Goal: Transaction & Acquisition: Purchase product/service

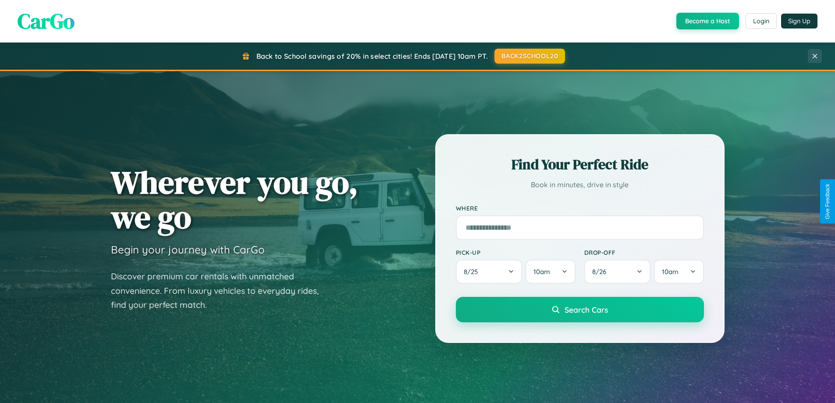
scroll to position [378, 0]
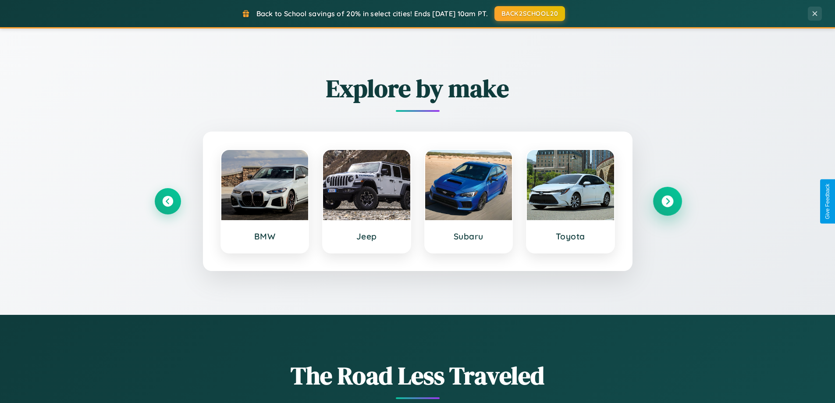
click at [667, 201] on icon at bounding box center [667, 201] width 12 height 12
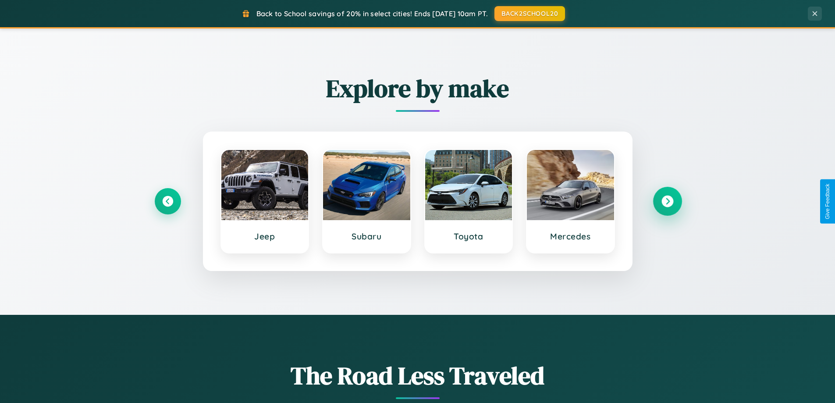
click at [667, 201] on icon at bounding box center [667, 201] width 12 height 12
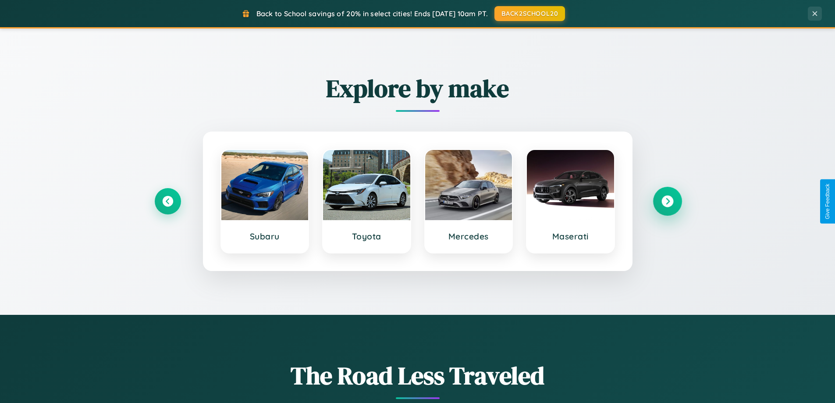
click at [667, 201] on icon at bounding box center [667, 201] width 12 height 12
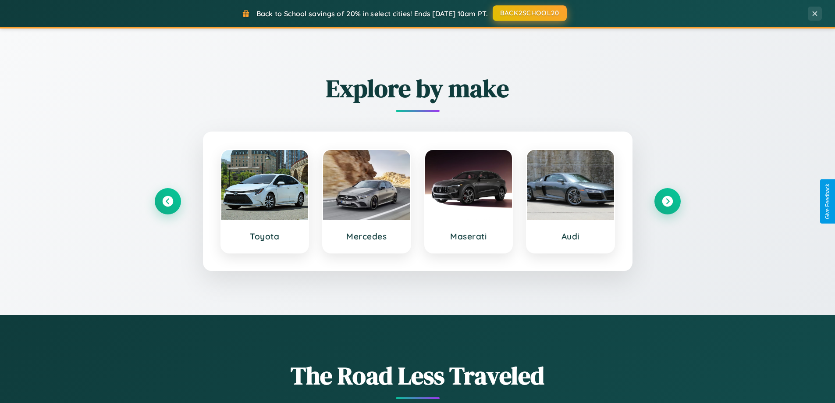
click at [529, 13] on button "BACK2SCHOOL20" at bounding box center [529, 13] width 74 height 16
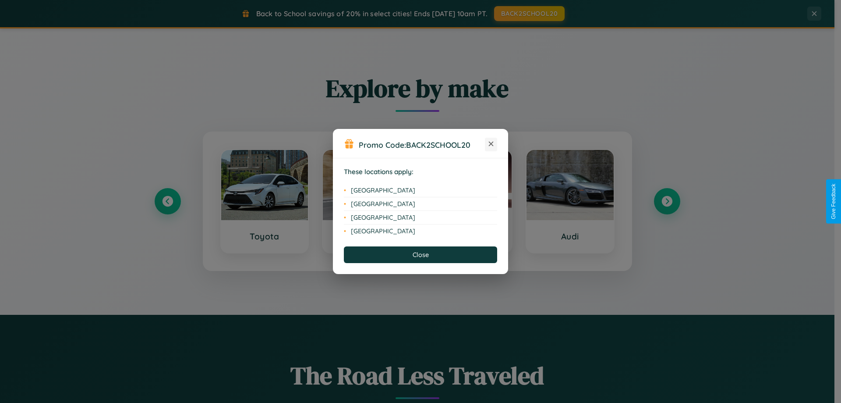
click at [491, 144] on icon at bounding box center [491, 144] width 5 height 5
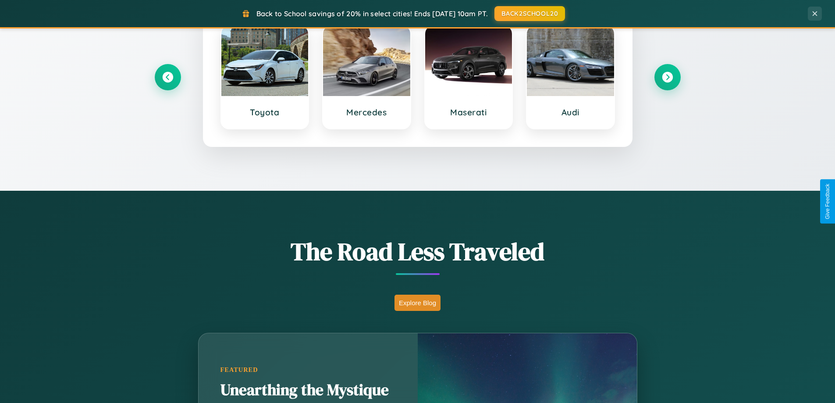
scroll to position [603, 0]
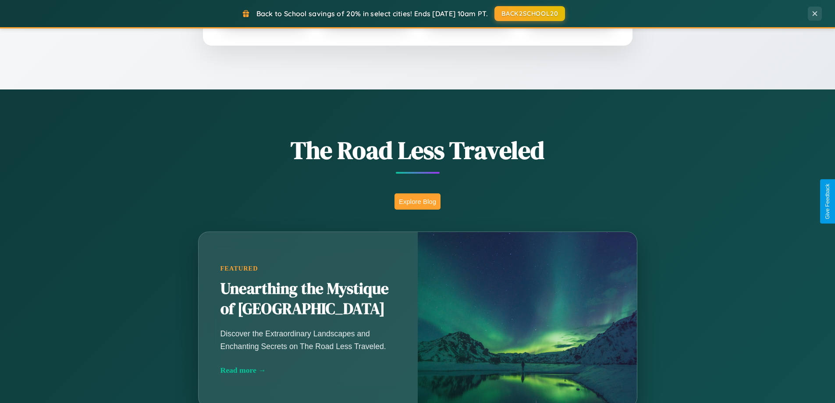
click at [417, 201] on button "Explore Blog" at bounding box center [417, 201] width 46 height 16
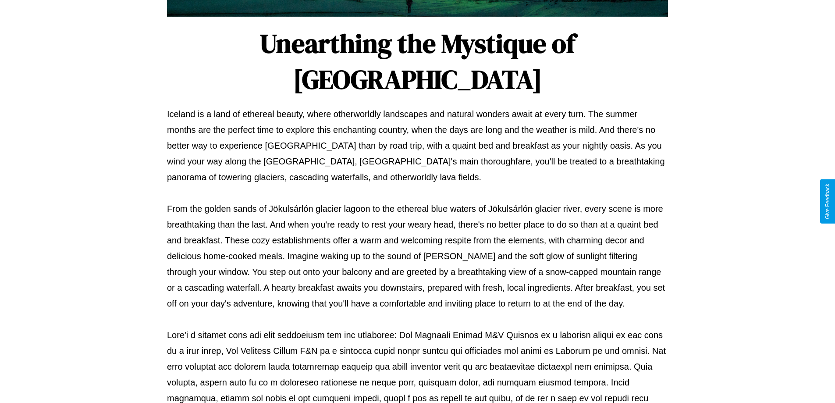
scroll to position [283, 0]
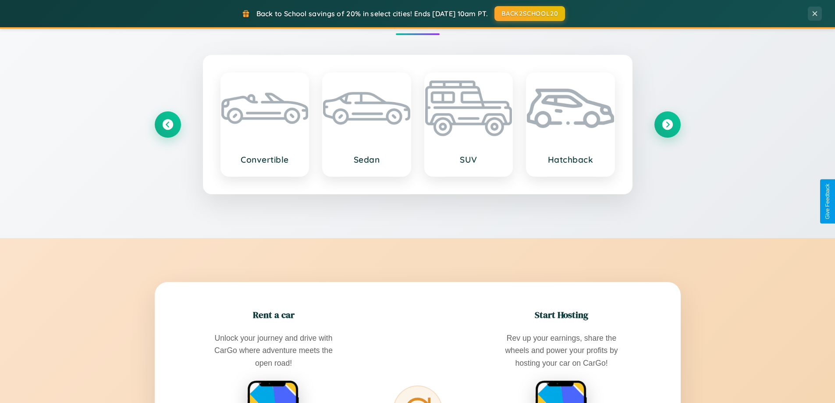
scroll to position [1408, 0]
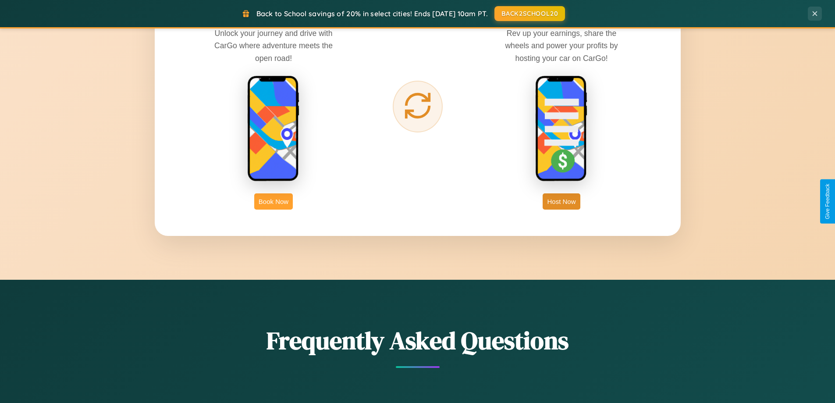
click at [273, 201] on button "Book Now" at bounding box center [273, 201] width 39 height 16
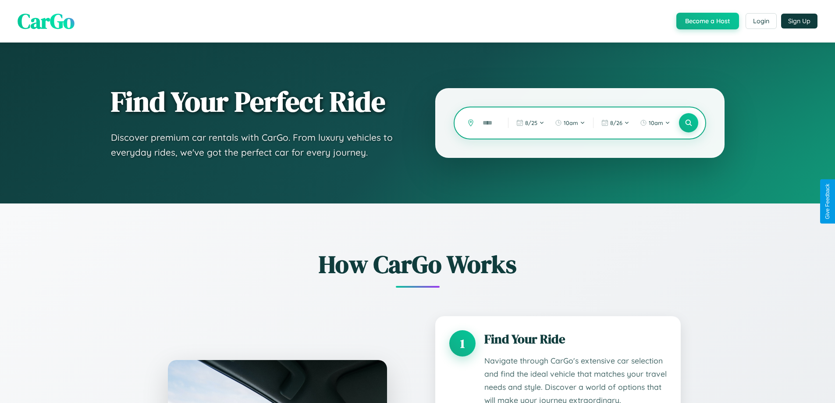
click at [489, 123] on input "text" at bounding box center [488, 122] width 21 height 15
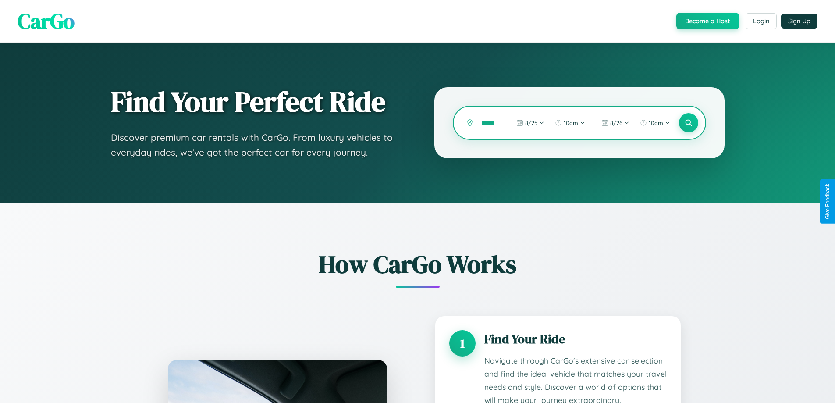
scroll to position [352, 0]
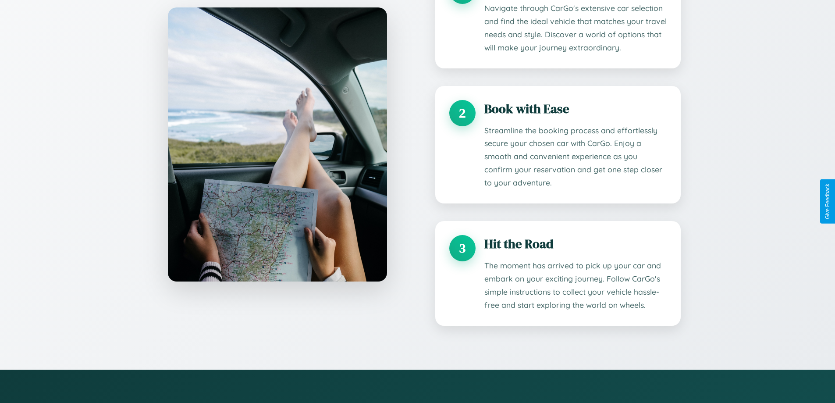
type input "******"
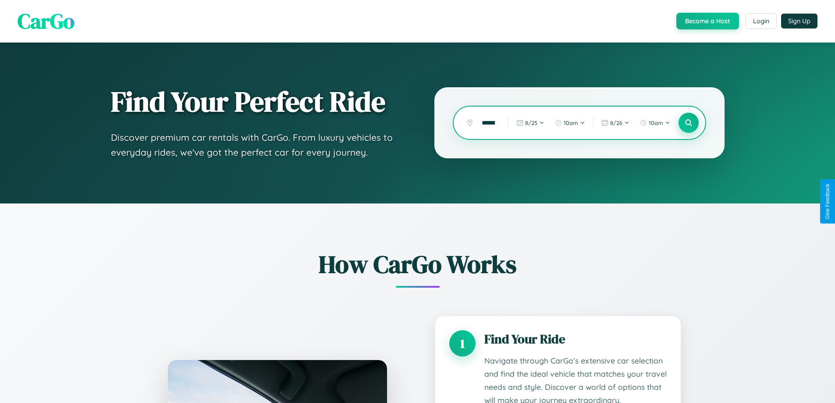
click at [688, 123] on icon at bounding box center [688, 123] width 8 height 8
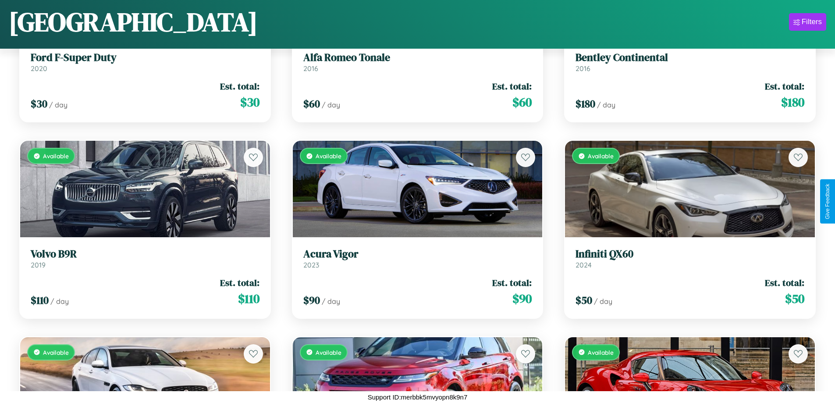
scroll to position [6009, 0]
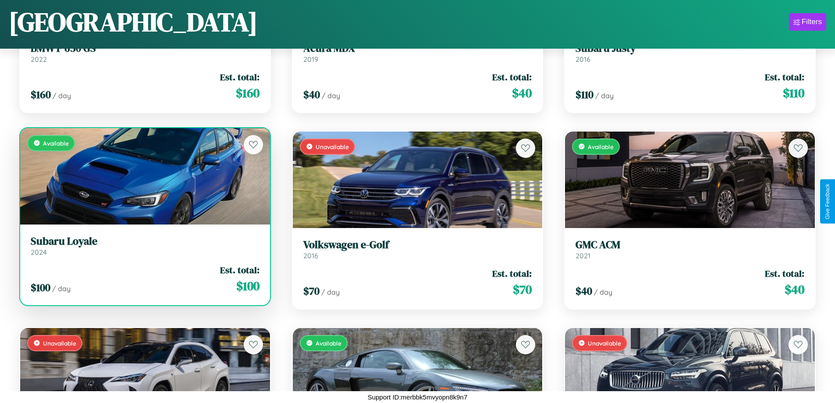
click at [144, 279] on div "$ 100 / day Est. total: $ 100" at bounding box center [145, 278] width 229 height 31
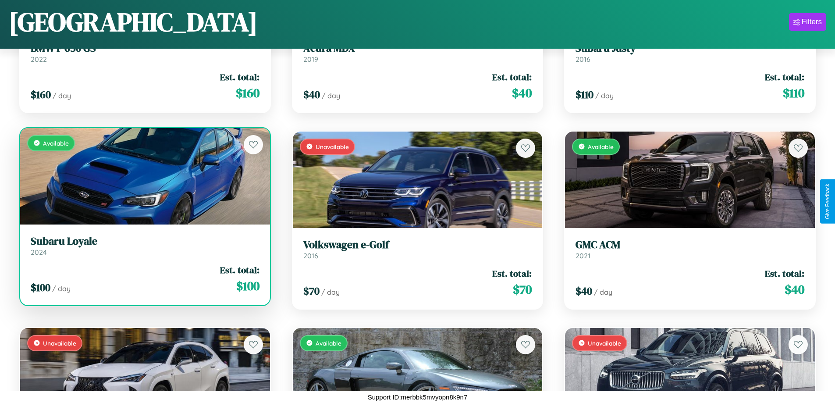
click at [144, 279] on div "$ 100 / day Est. total: $ 100" at bounding box center [145, 278] width 229 height 31
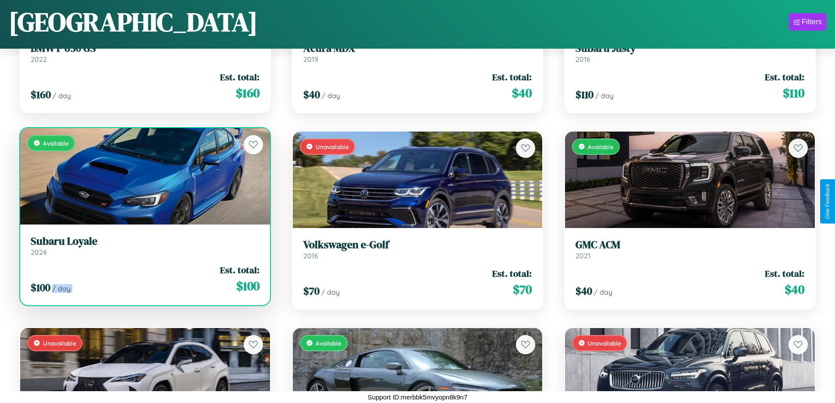
click at [144, 279] on div "$ 100 / day Est. total: $ 100" at bounding box center [145, 278] width 229 height 31
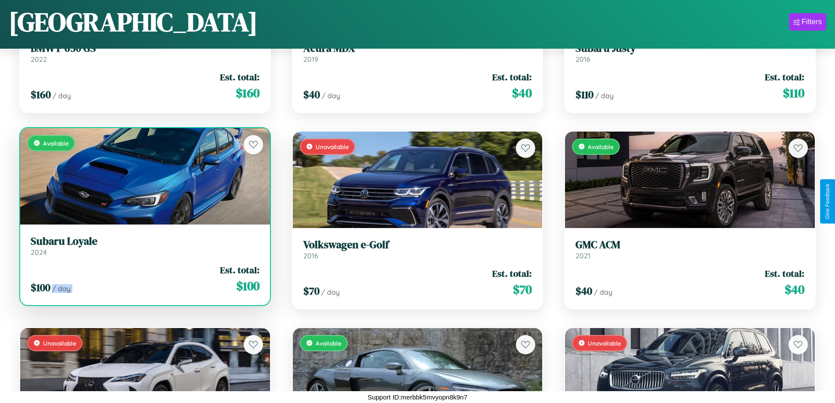
click at [144, 279] on div "$ 100 / day Est. total: $ 100" at bounding box center [145, 278] width 229 height 31
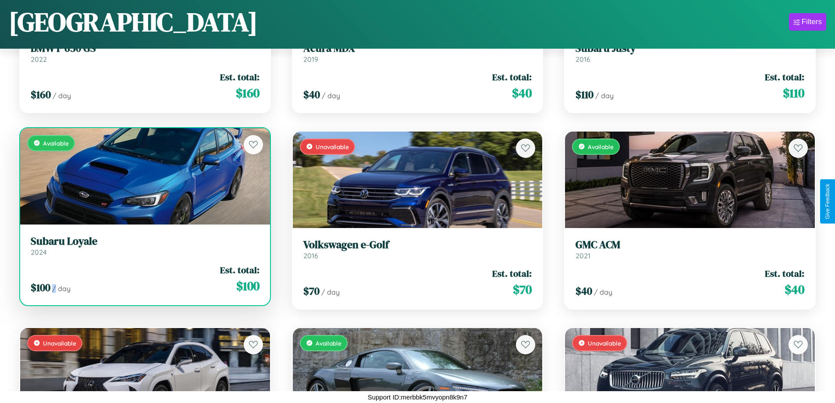
click at [144, 279] on div "$ 100 / day Est. total: $ 100" at bounding box center [145, 278] width 229 height 31
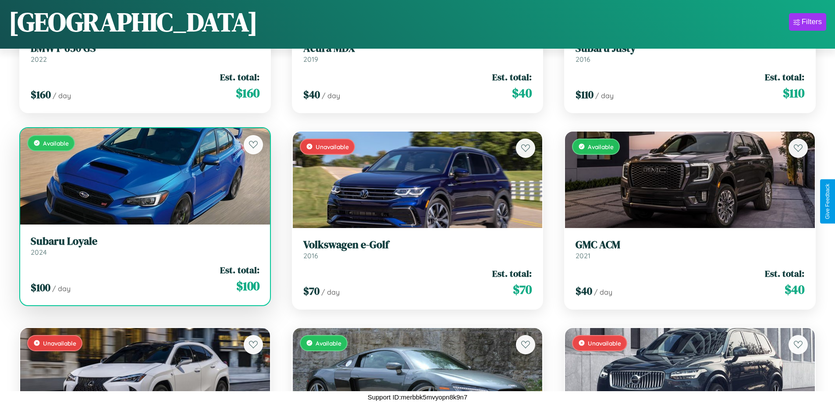
click at [144, 245] on h3 "Subaru Loyale" at bounding box center [145, 241] width 229 height 13
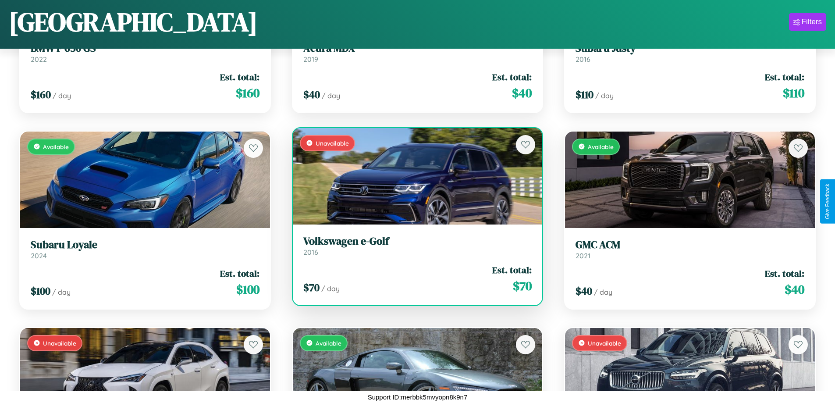
scroll to position [8167, 0]
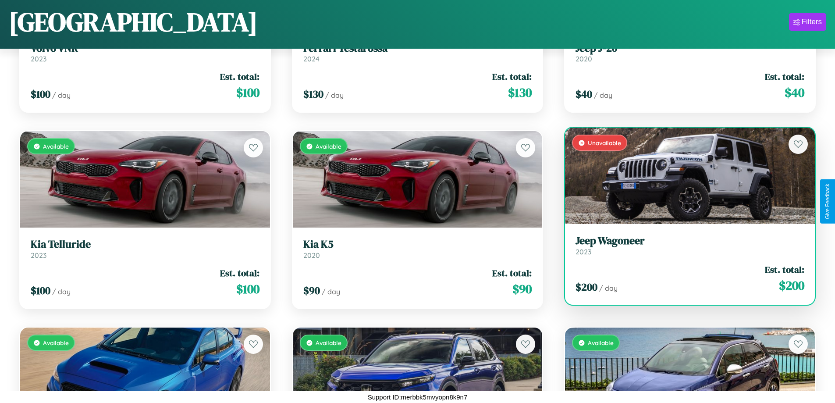
click at [684, 248] on link "Jeep Wagoneer 2023" at bounding box center [689, 244] width 229 height 21
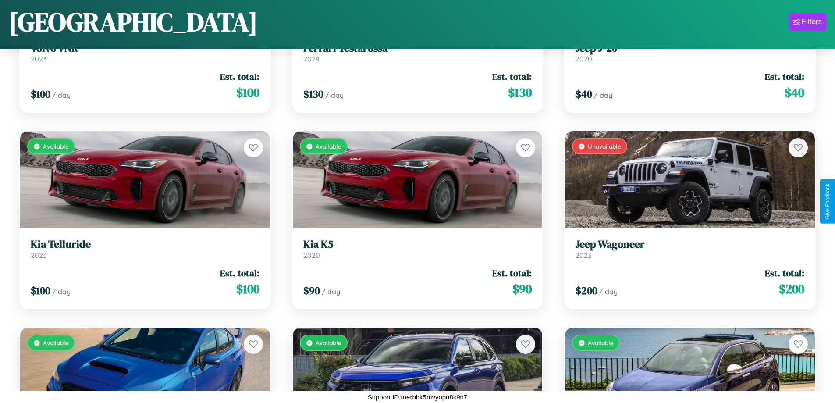
scroll to position [6466, 0]
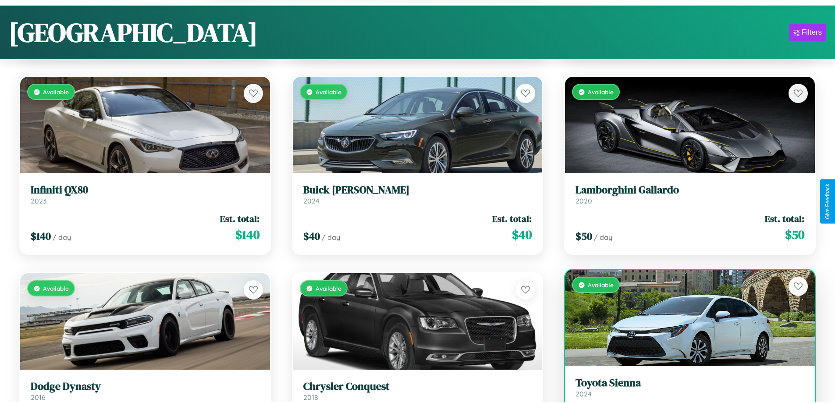
click at [684, 389] on h3 "Toyota Sienna" at bounding box center [689, 382] width 229 height 13
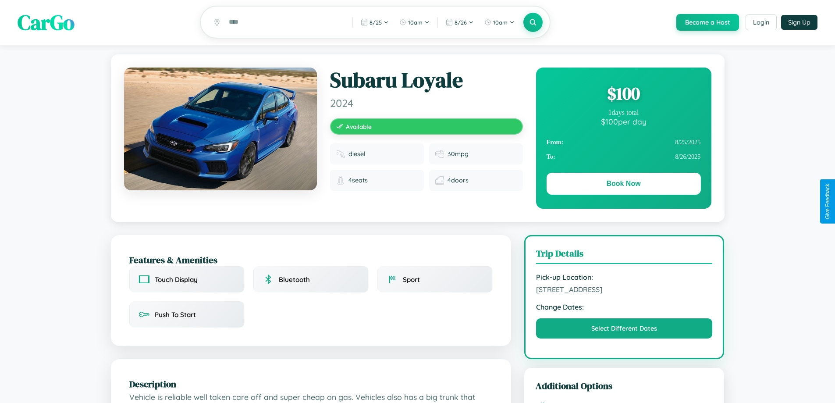
scroll to position [513, 0]
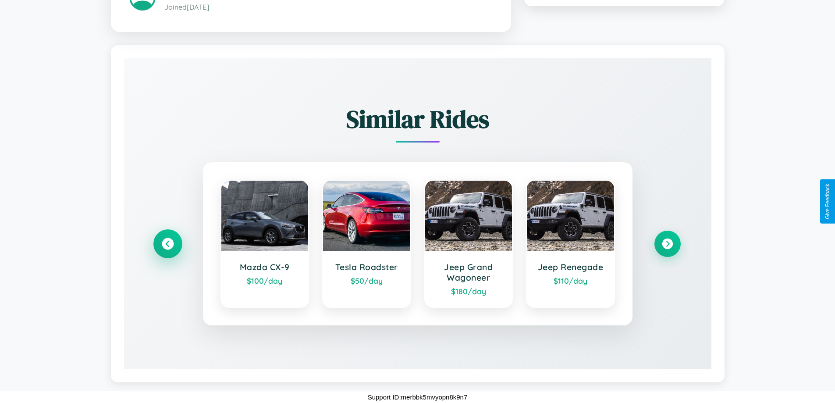
click at [167, 243] on icon at bounding box center [168, 243] width 12 height 12
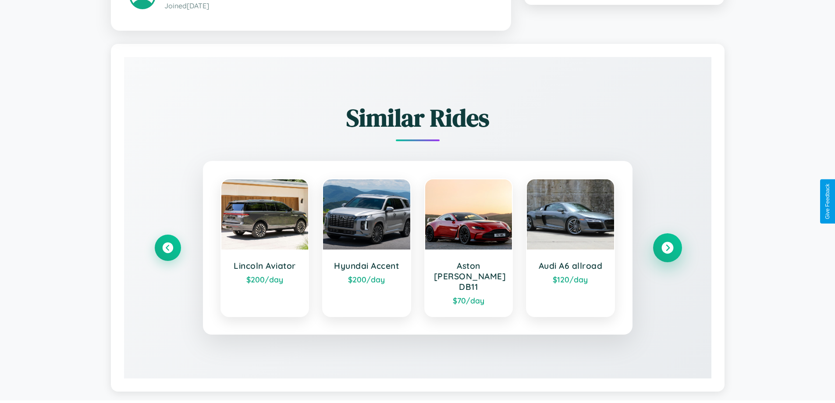
click at [667, 243] on icon at bounding box center [667, 247] width 12 height 12
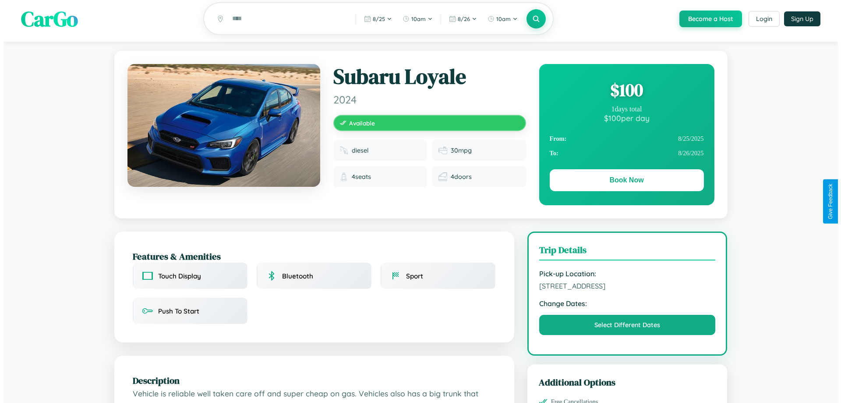
scroll to position [0, 0]
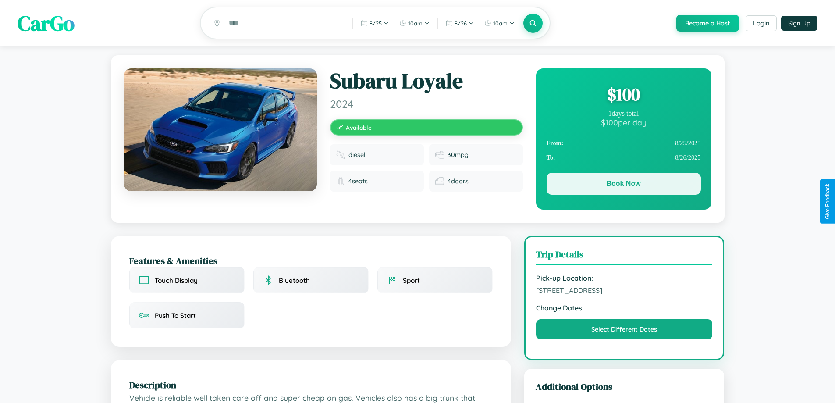
click at [623, 185] on button "Book Now" at bounding box center [623, 184] width 154 height 22
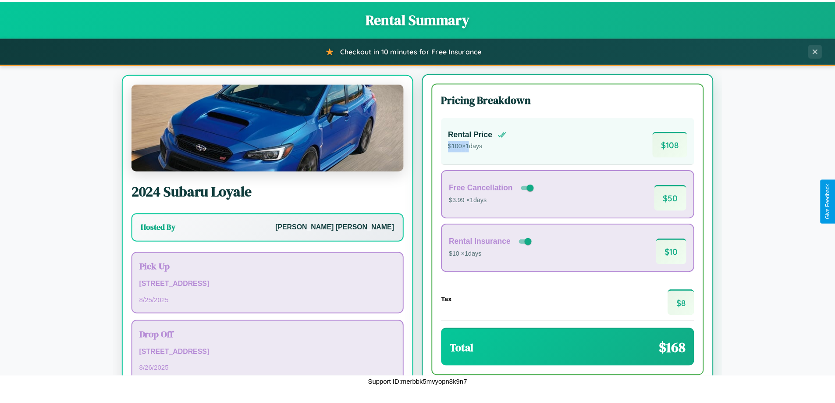
scroll to position [41, 0]
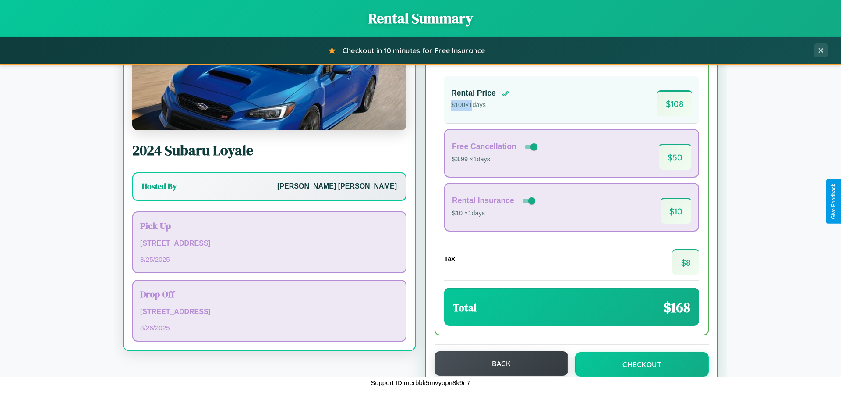
click at [497, 363] on button "Back" at bounding box center [502, 363] width 134 height 25
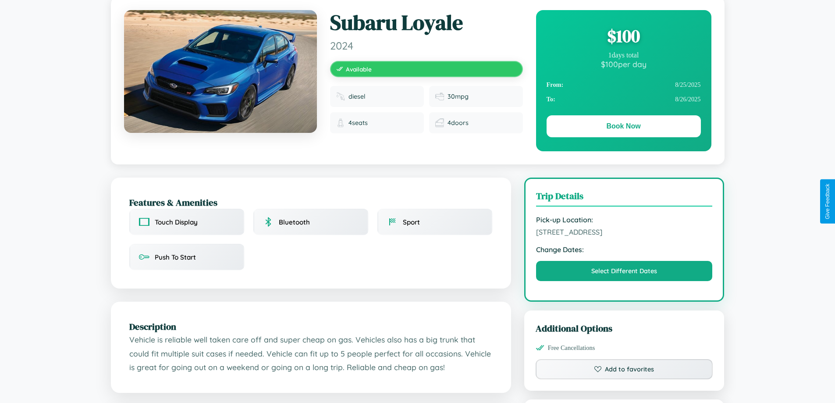
scroll to position [288, 0]
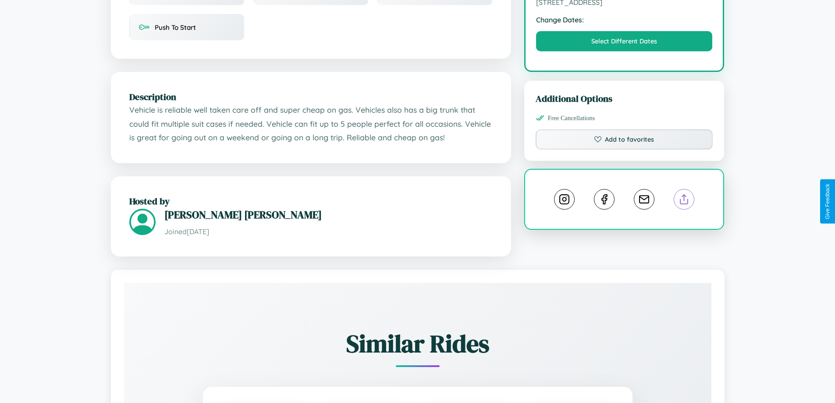
click at [684, 200] on line at bounding box center [684, 198] width 0 height 6
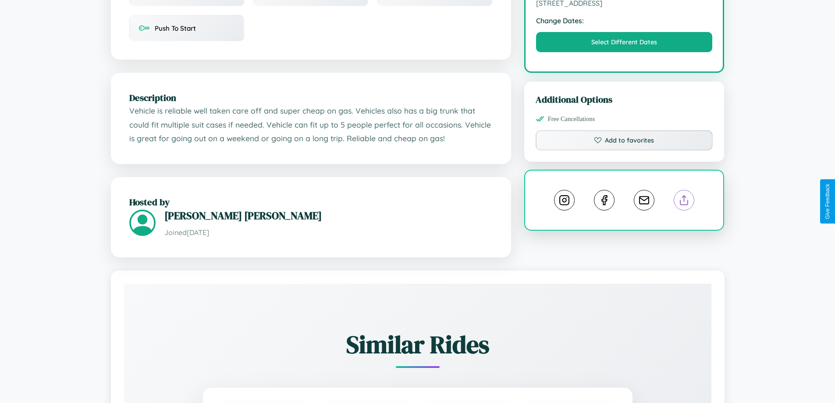
click at [684, 201] on line at bounding box center [684, 198] width 0 height 6
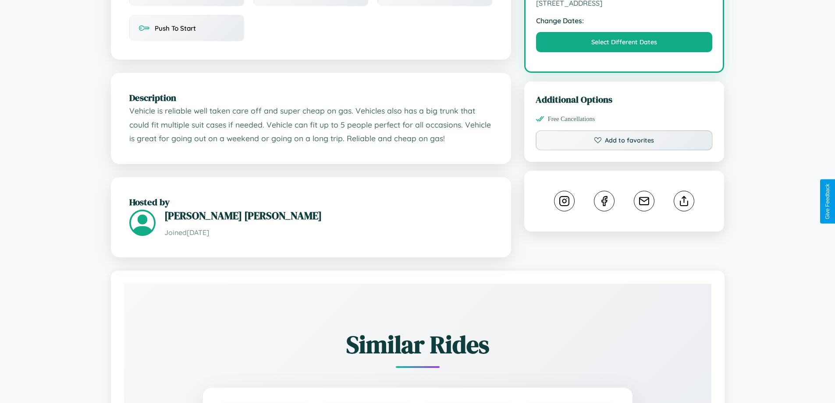
scroll to position [367, 0]
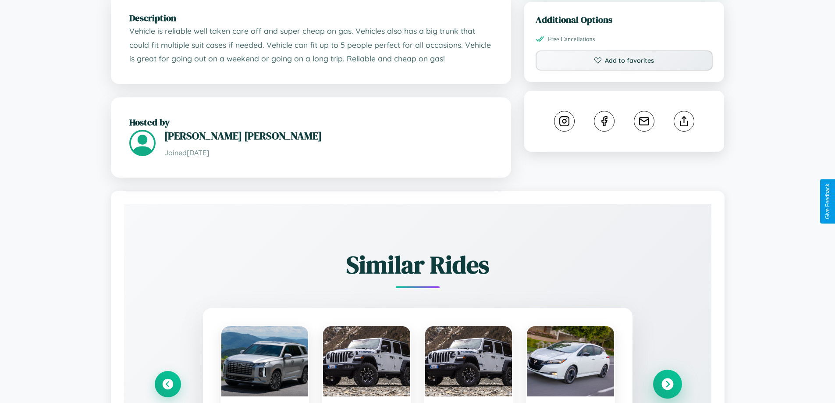
click at [667, 385] on icon at bounding box center [667, 384] width 12 height 12
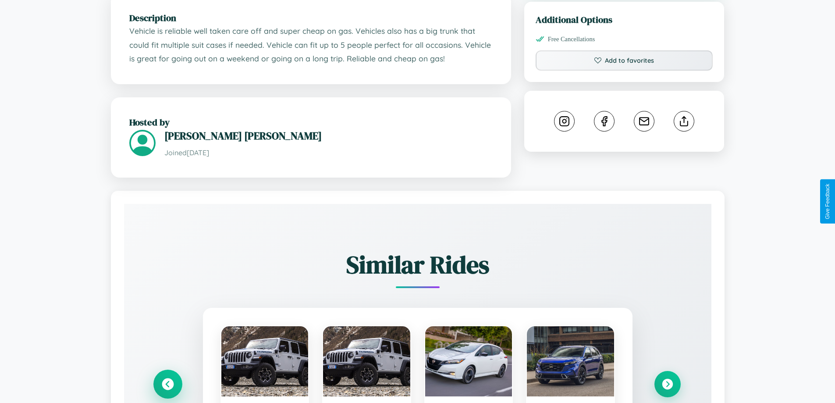
click at [167, 385] on icon at bounding box center [168, 384] width 12 height 12
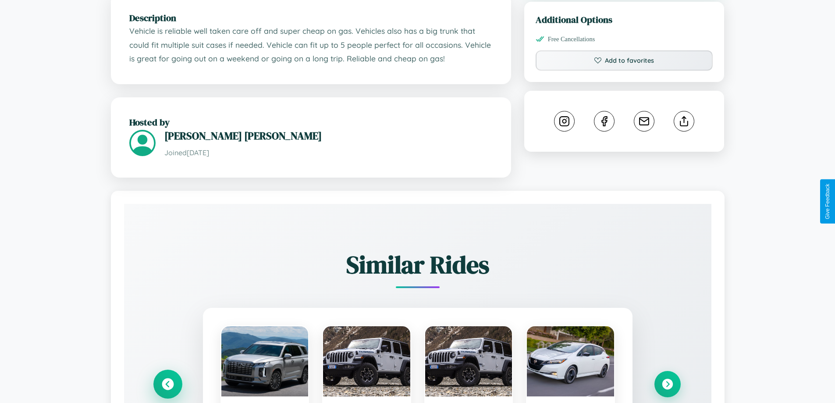
click at [167, 385] on icon at bounding box center [168, 384] width 12 height 12
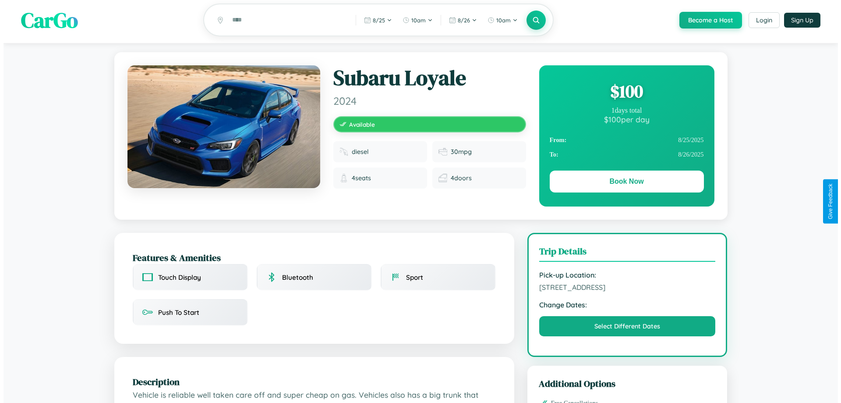
scroll to position [0, 0]
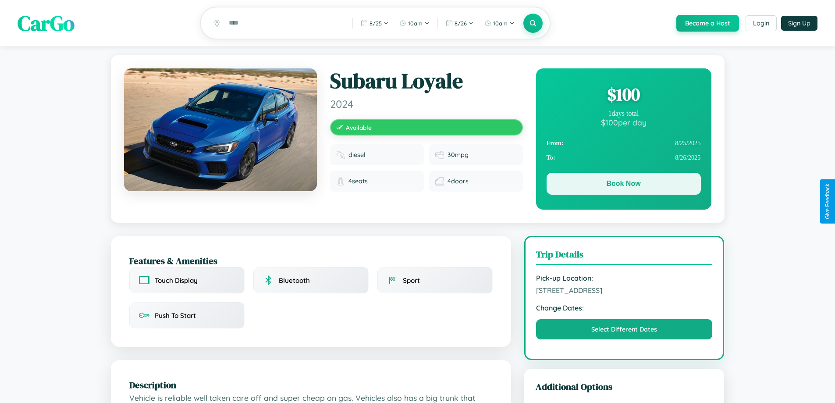
click at [623, 185] on button "Book Now" at bounding box center [623, 184] width 154 height 22
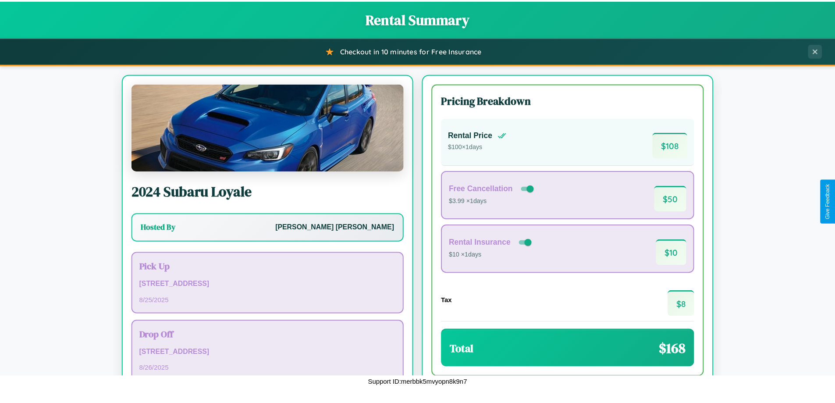
scroll to position [60, 0]
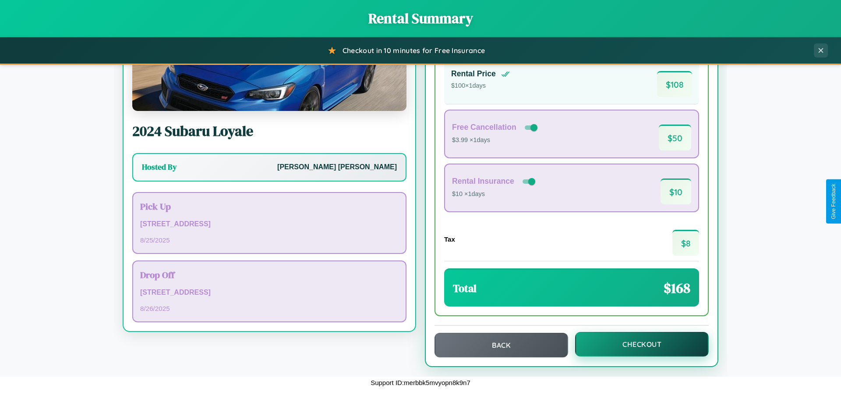
click at [636, 344] on button "Checkout" at bounding box center [642, 344] width 134 height 25
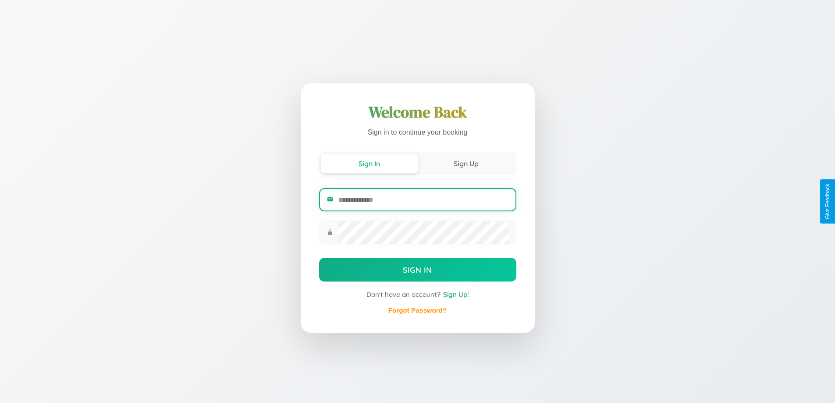
click at [423, 199] on input "email" at bounding box center [423, 199] width 170 height 21
type input "**********"
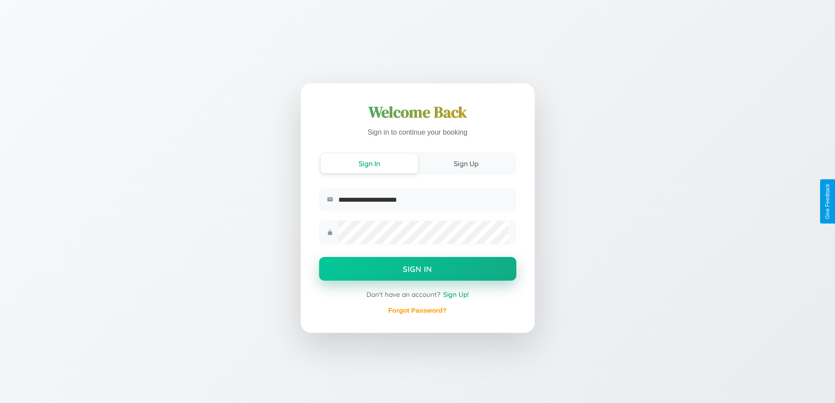
click at [417, 270] on button "Sign In" at bounding box center [417, 269] width 197 height 24
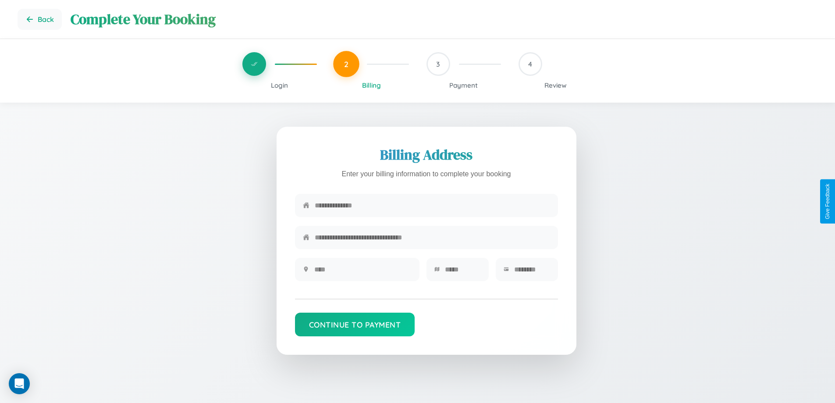
click at [432, 205] on input "text" at bounding box center [432, 205] width 235 height 21
type input "**********"
click at [362, 272] on input "text" at bounding box center [362, 268] width 97 height 21
type input "********"
click at [462, 272] on input "text" at bounding box center [463, 268] width 36 height 21
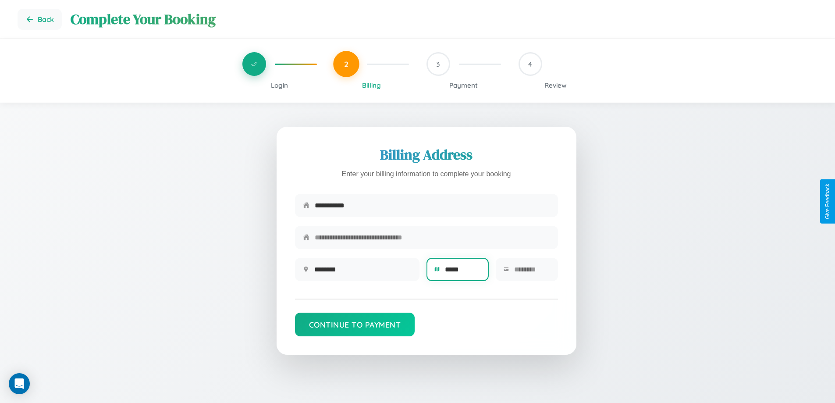
type input "*****"
click at [531, 272] on input "text" at bounding box center [532, 268] width 36 height 21
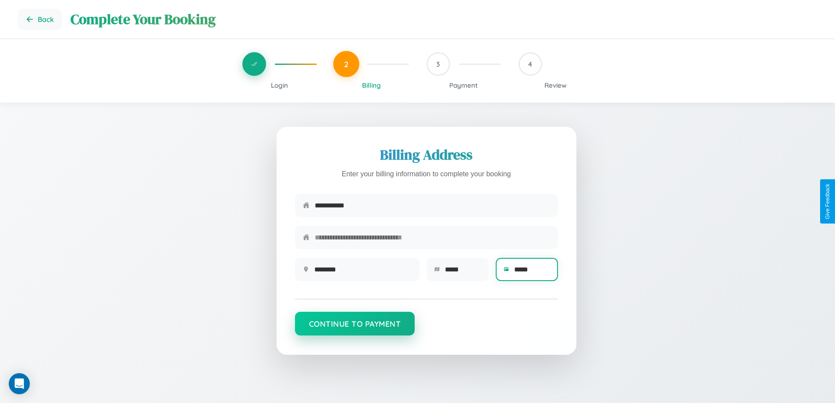
type input "*****"
click at [354, 328] on button "Continue to Payment" at bounding box center [355, 324] width 120 height 24
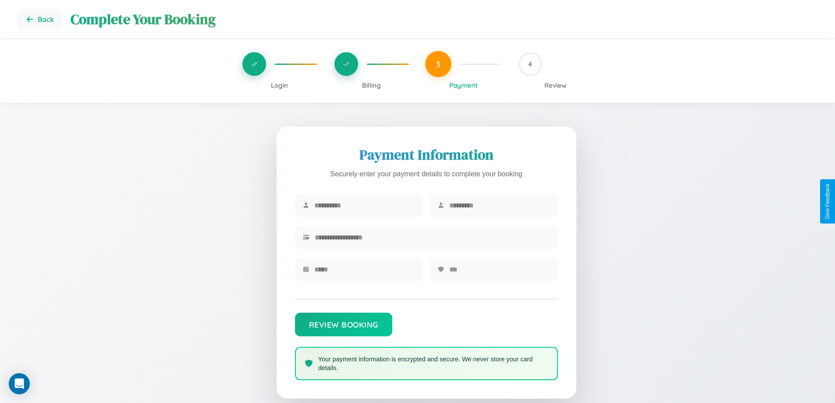
click at [364, 205] on input "text" at bounding box center [364, 205] width 101 height 21
type input "******"
click at [499, 205] on input "text" at bounding box center [499, 205] width 101 height 21
type input "******"
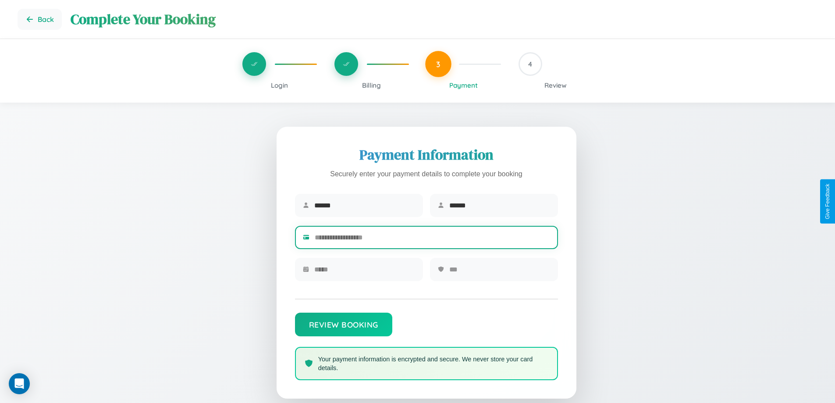
click at [432, 239] on input "text" at bounding box center [432, 237] width 235 height 21
type input "**********"
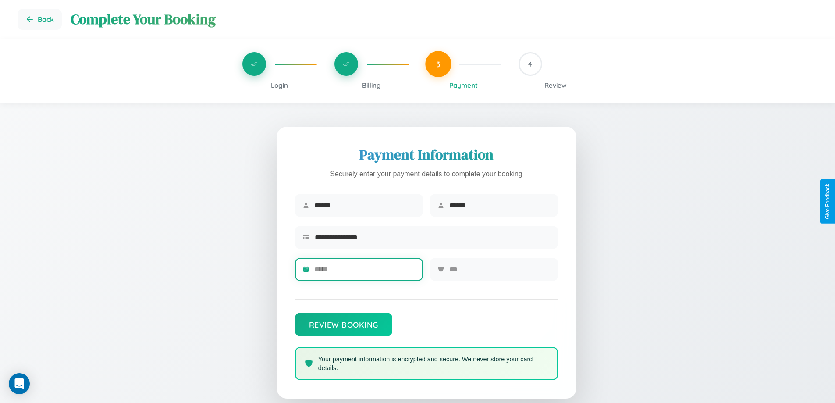
click at [364, 272] on input "text" at bounding box center [364, 268] width 101 height 21
type input "*****"
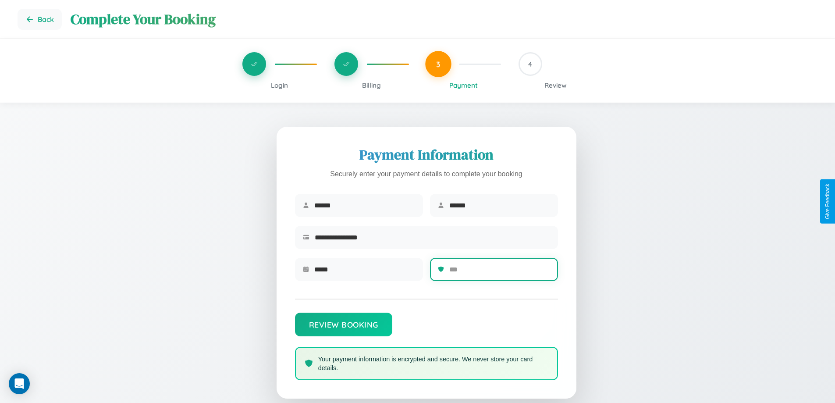
click at [499, 272] on input "text" at bounding box center [499, 268] width 101 height 21
type input "***"
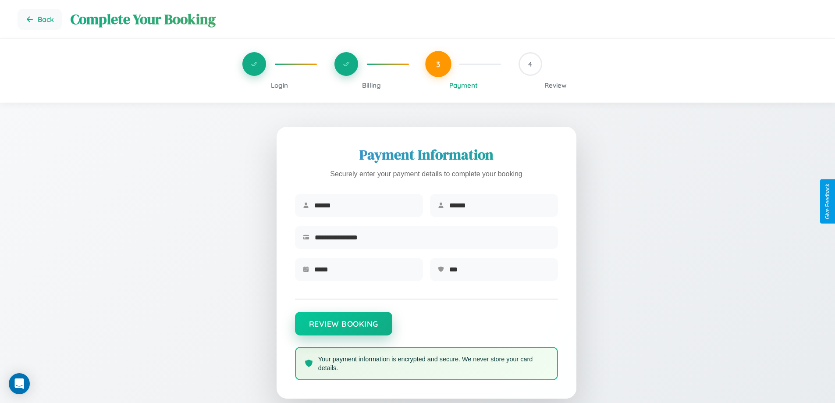
click at [343, 328] on button "Review Booking" at bounding box center [343, 324] width 97 height 24
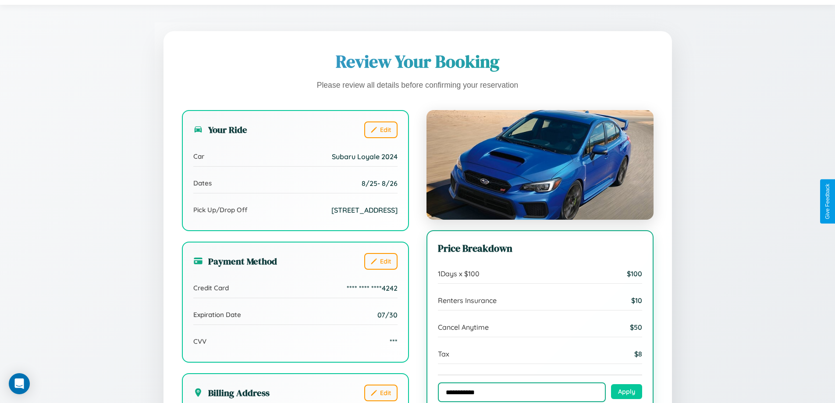
type input "**********"
click at [626, 392] on button "Apply" at bounding box center [626, 391] width 31 height 15
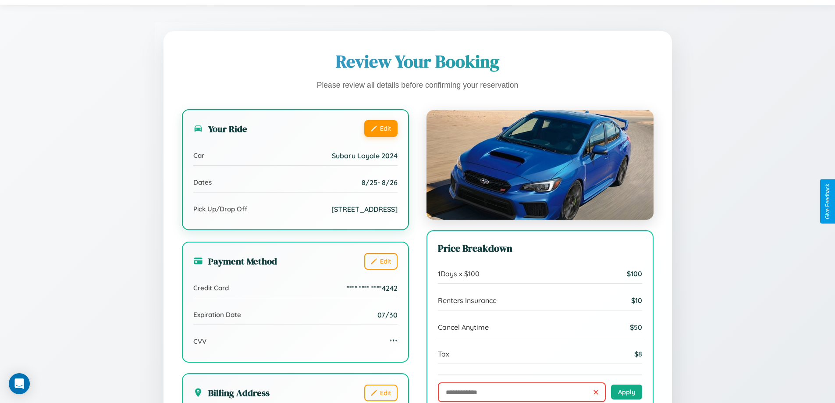
click at [380, 129] on button "Edit" at bounding box center [380, 128] width 33 height 17
click at [380, 128] on button "Edit" at bounding box center [380, 128] width 33 height 17
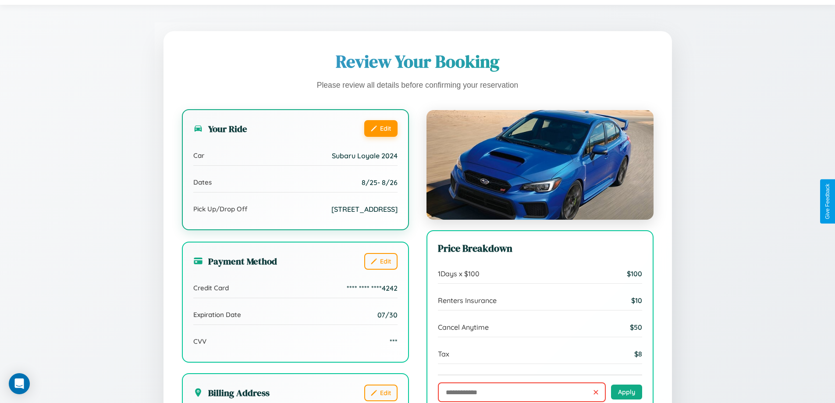
click at [380, 128] on button "Edit" at bounding box center [380, 128] width 33 height 17
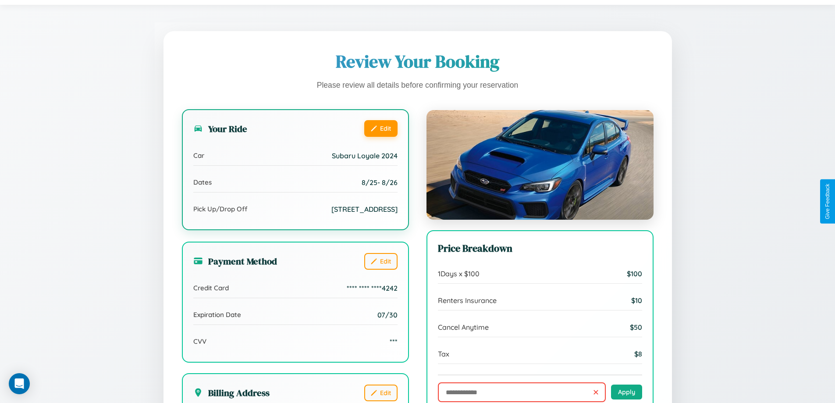
click at [380, 128] on button "Edit" at bounding box center [380, 128] width 33 height 17
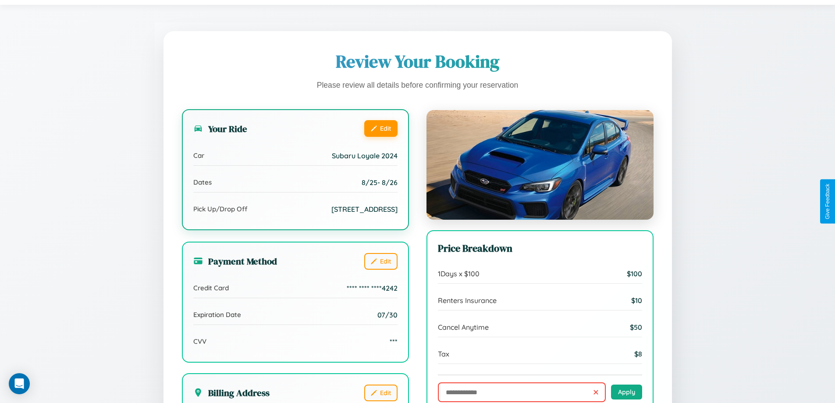
click at [380, 128] on button "Edit" at bounding box center [380, 128] width 33 height 17
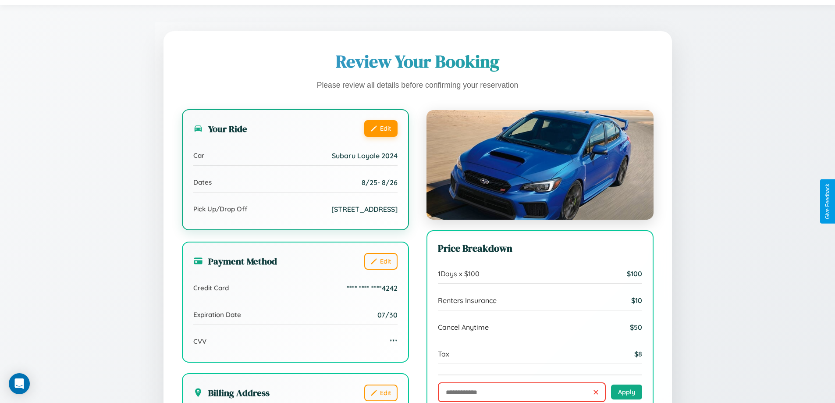
click at [380, 128] on button "Edit" at bounding box center [380, 128] width 33 height 17
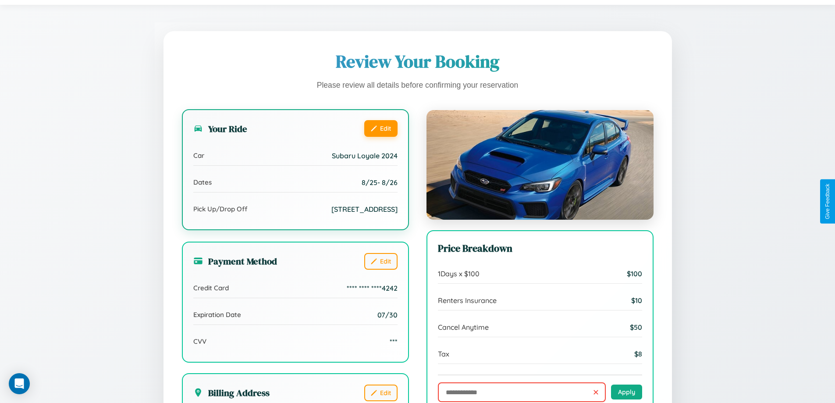
scroll to position [268, 0]
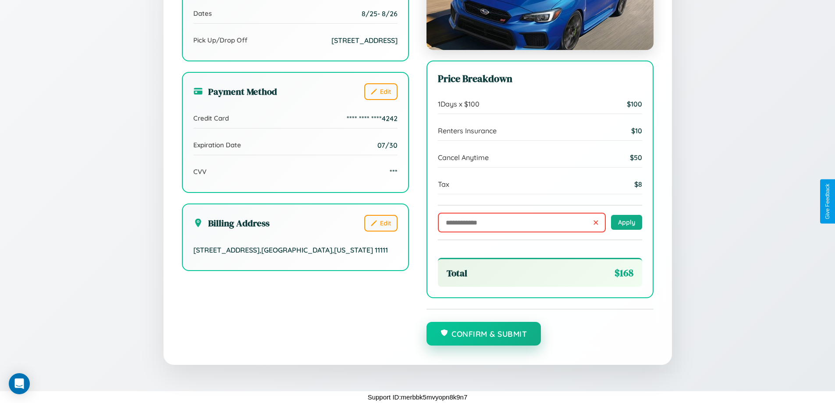
click at [483, 334] on button "Confirm & Submit" at bounding box center [483, 334] width 115 height 24
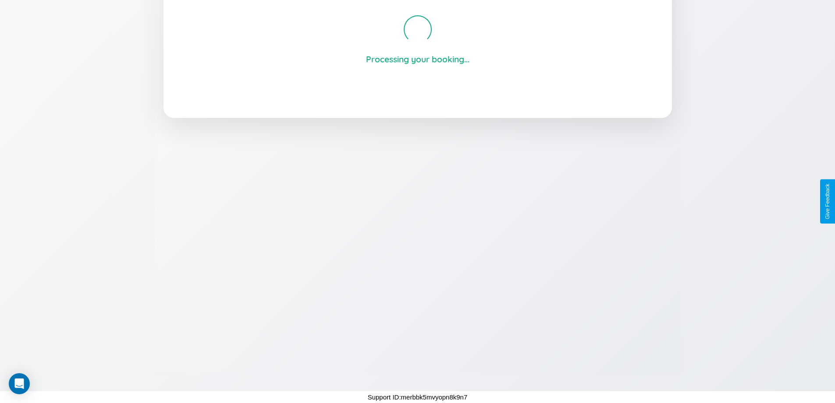
scroll to position [167, 0]
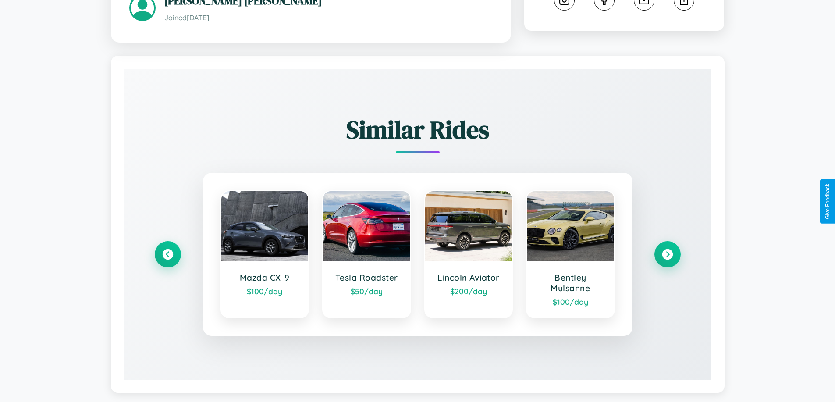
scroll to position [527, 0]
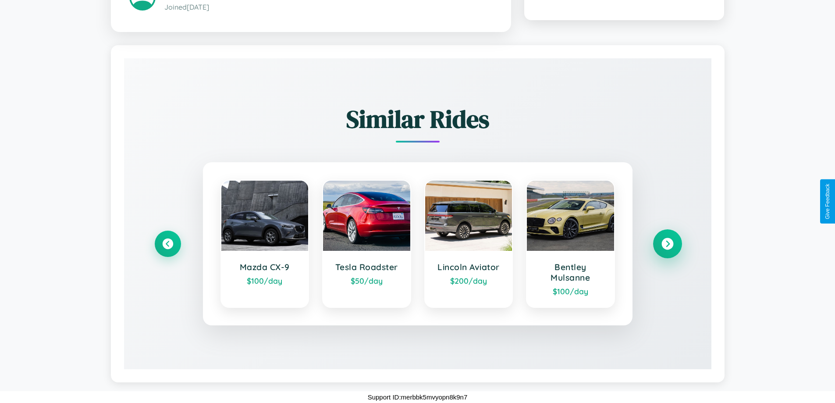
click at [667, 244] on icon at bounding box center [667, 244] width 12 height 12
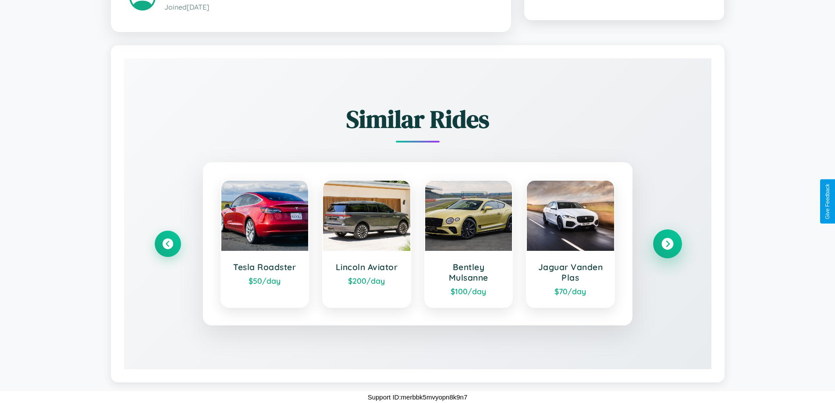
click at [667, 244] on icon at bounding box center [667, 244] width 12 height 12
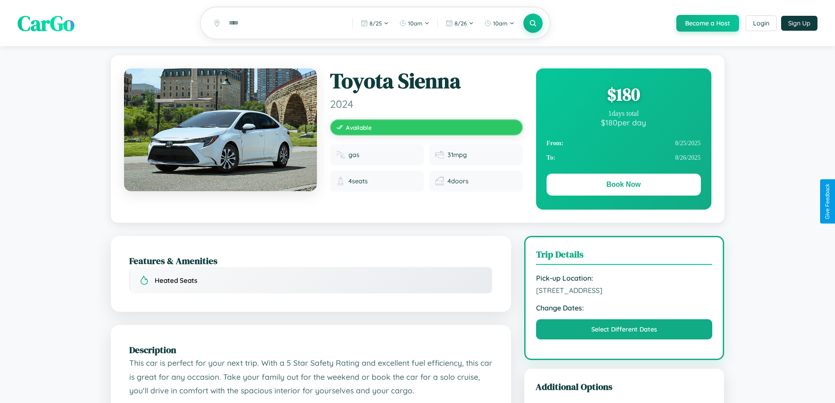
click at [623, 96] on div "$ 180" at bounding box center [623, 94] width 154 height 24
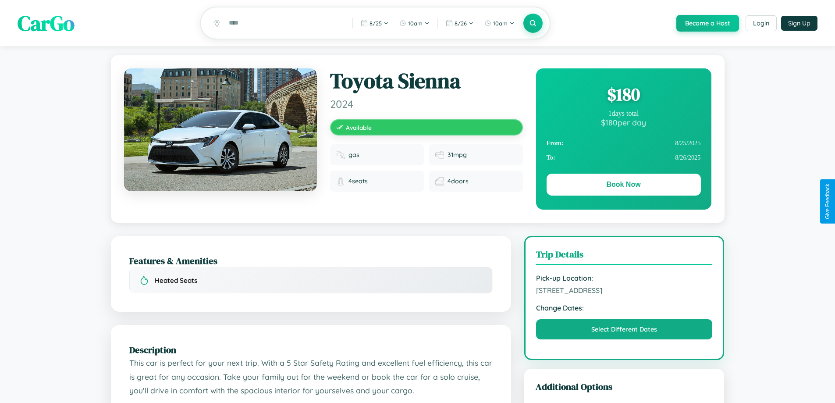
click at [623, 96] on div "$ 180" at bounding box center [623, 94] width 154 height 24
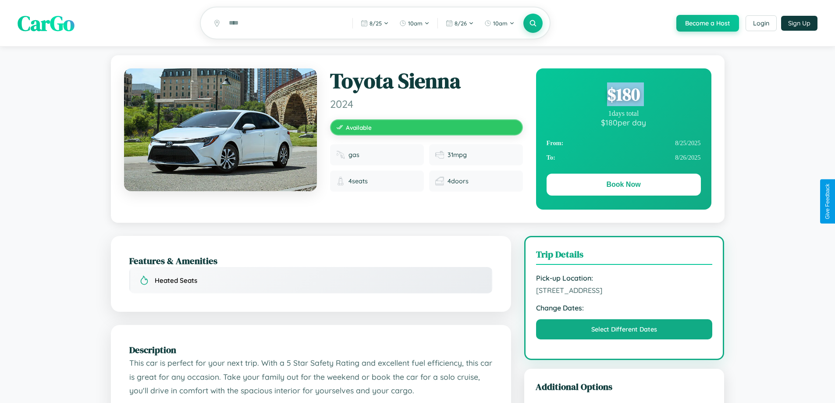
click at [623, 96] on div "$ 180" at bounding box center [623, 94] width 154 height 24
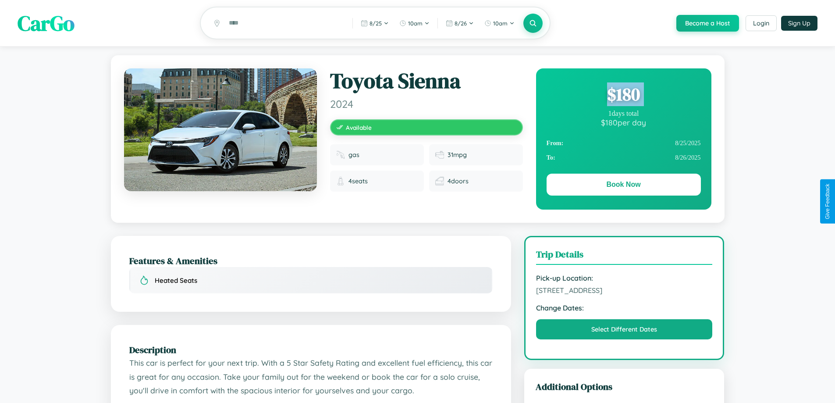
click at [623, 96] on div "$ 180" at bounding box center [623, 94] width 154 height 24
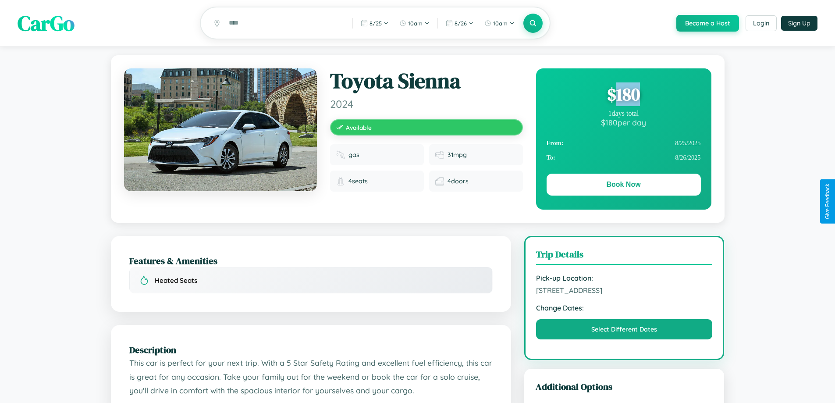
click at [623, 96] on div "$ 180" at bounding box center [623, 94] width 154 height 24
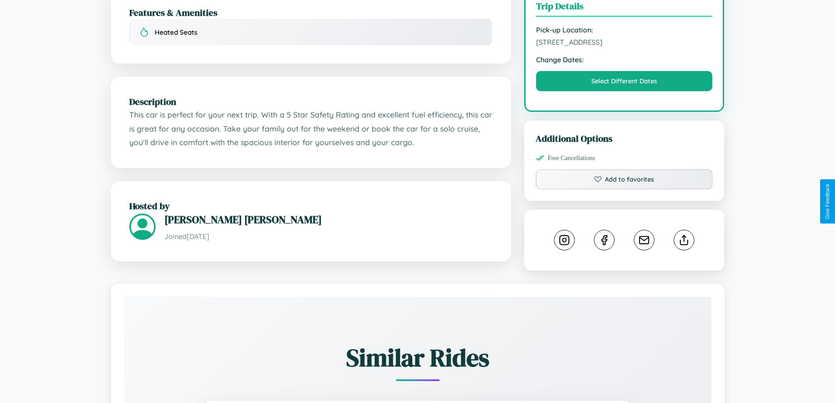
scroll to position [288, 0]
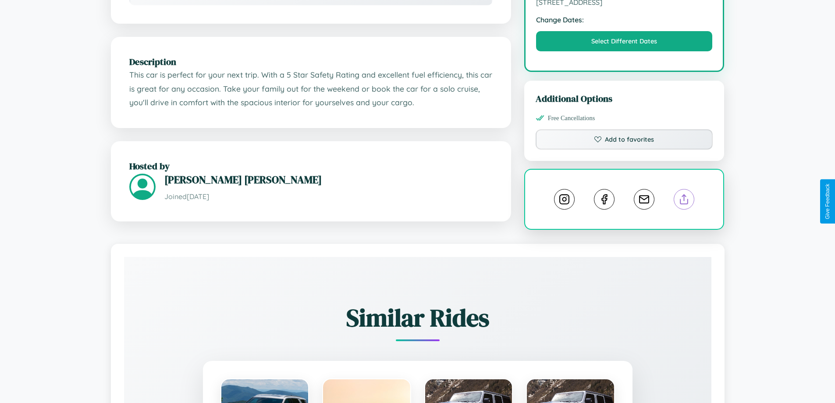
click at [684, 201] on line at bounding box center [684, 198] width 0 height 6
